Goal: Transaction & Acquisition: Subscribe to service/newsletter

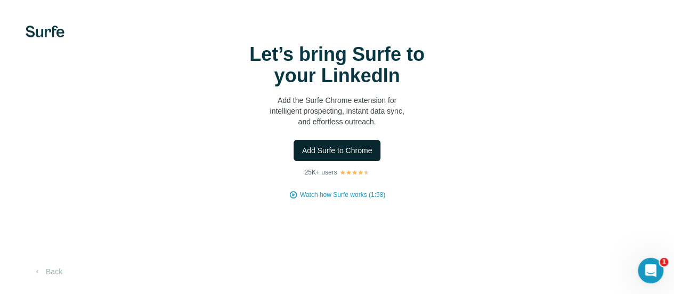
click at [302, 156] on span "Add Surfe to Chrome" at bounding box center [337, 150] width 70 height 11
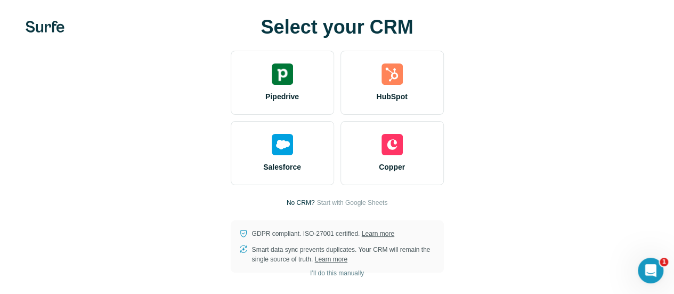
scroll to position [13, 0]
click at [310, 273] on span "I’ll do this manually" at bounding box center [337, 273] width 54 height 10
click at [310, 275] on span "I’ll do this manually" at bounding box center [337, 273] width 54 height 10
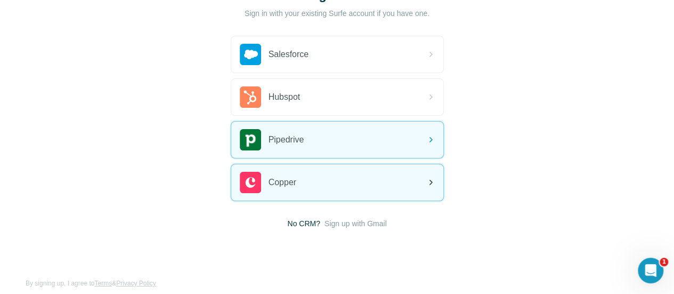
scroll to position [100, 0]
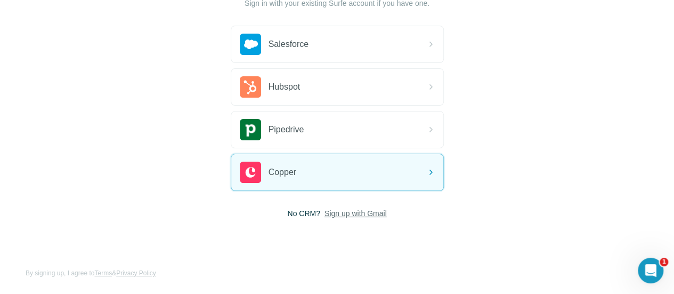
click at [324, 213] on span "Sign up with Gmail" at bounding box center [355, 213] width 62 height 11
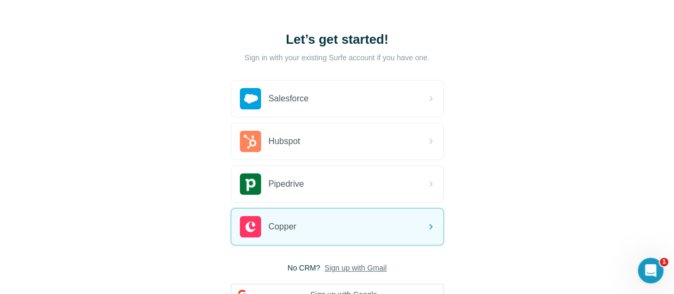
scroll to position [0, 0]
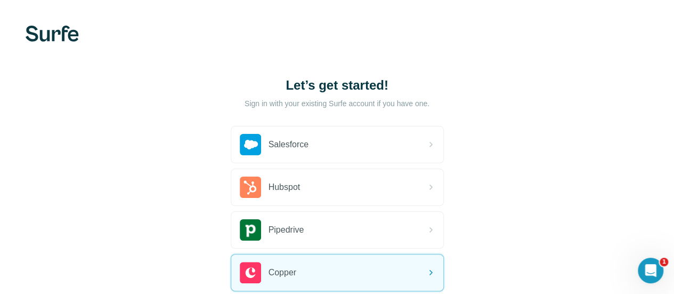
click at [192, 30] on div at bounding box center [337, 34] width 674 height 16
